Goal: Task Accomplishment & Management: Manage account settings

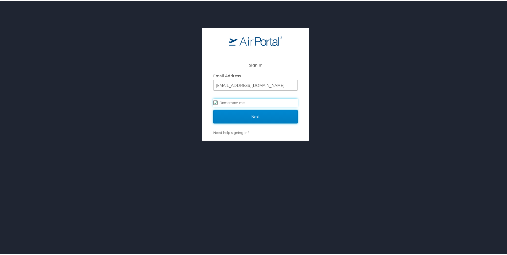
click at [254, 110] on input "Next" at bounding box center [255, 115] width 84 height 13
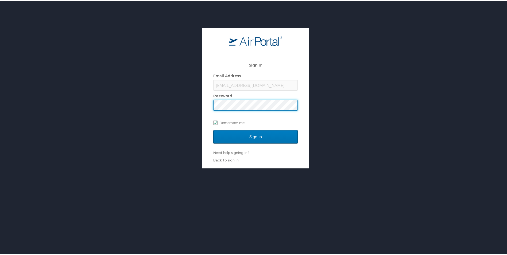
click at [213, 129] on input "Sign In" at bounding box center [255, 135] width 84 height 13
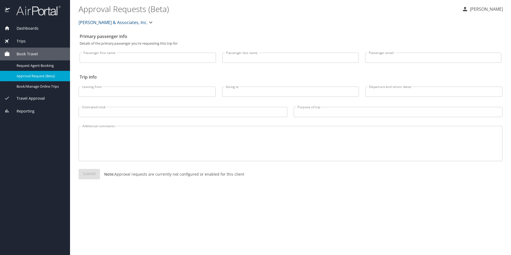
click at [22, 43] on span "Trips" at bounding box center [18, 41] width 16 height 6
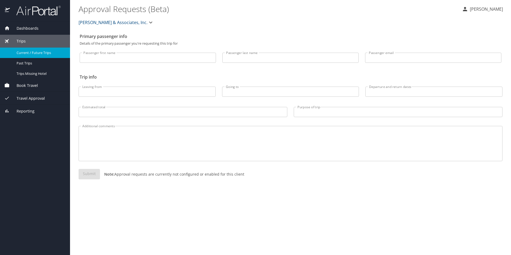
click at [25, 50] on div "Current / Future Trips" at bounding box center [34, 53] width 61 height 6
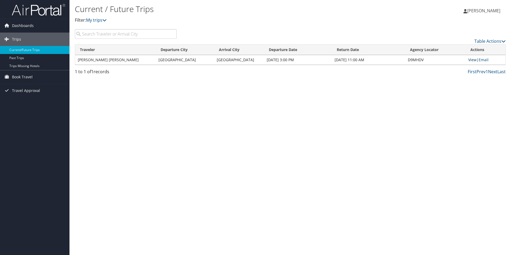
click at [475, 58] on link "View" at bounding box center [472, 59] width 8 height 5
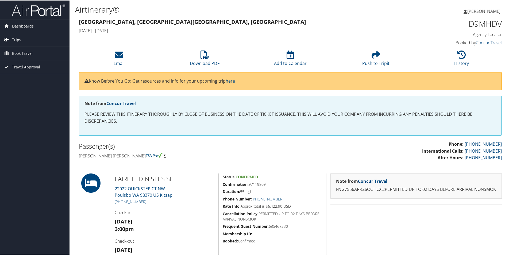
click at [14, 38] on span "Trips" at bounding box center [16, 39] width 9 height 13
click at [21, 51] on link "Current/Future Trips" at bounding box center [34, 50] width 69 height 8
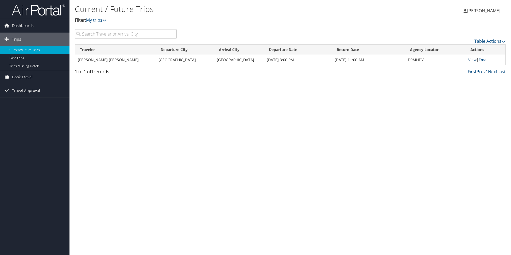
click at [471, 60] on link "View" at bounding box center [472, 59] width 8 height 5
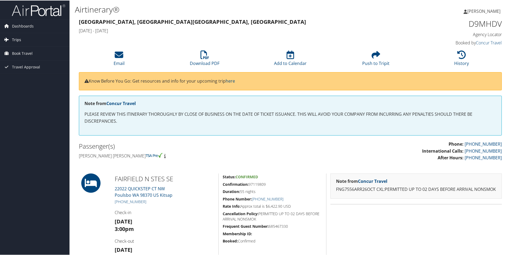
click at [14, 39] on span "Trips" at bounding box center [16, 39] width 9 height 13
click at [13, 53] on link "Current/Future Trips" at bounding box center [34, 50] width 69 height 8
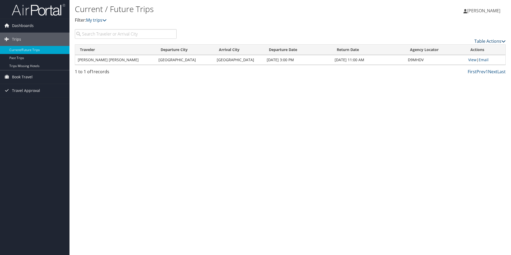
click at [482, 40] on link "Table Actions" at bounding box center [489, 41] width 31 height 6
drag, startPoint x: 509, startPoint y: 39, endPoint x: 505, endPoint y: 40, distance: 3.9
click at [509, 39] on div at bounding box center [255, 127] width 511 height 255
click at [503, 40] on icon at bounding box center [503, 41] width 4 height 4
click at [503, 40] on div at bounding box center [255, 127] width 511 height 255
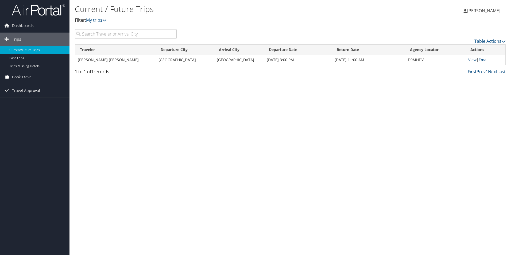
click at [14, 76] on span "Book Travel" at bounding box center [22, 76] width 21 height 13
click at [34, 104] on link "Book/Manage Online Trips" at bounding box center [34, 104] width 69 height 8
